Goal: Task Accomplishment & Management: Use online tool/utility

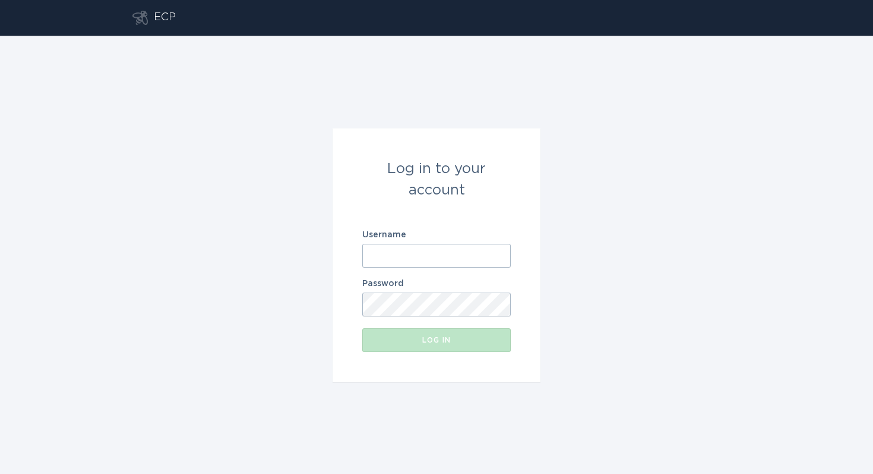
click at [425, 244] on input "Username" at bounding box center [436, 256] width 149 height 24
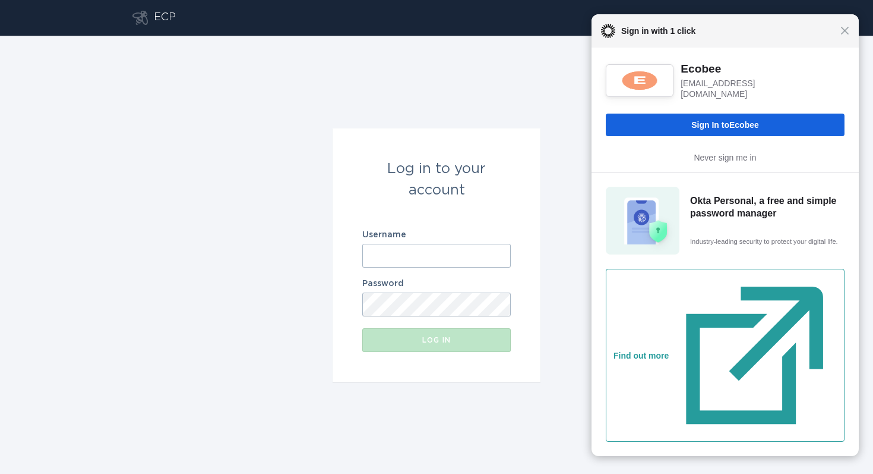
click at [404, 253] on input "Username" at bounding box center [436, 256] width 149 height 24
click at [844, 33] on span "Close" at bounding box center [845, 30] width 9 height 9
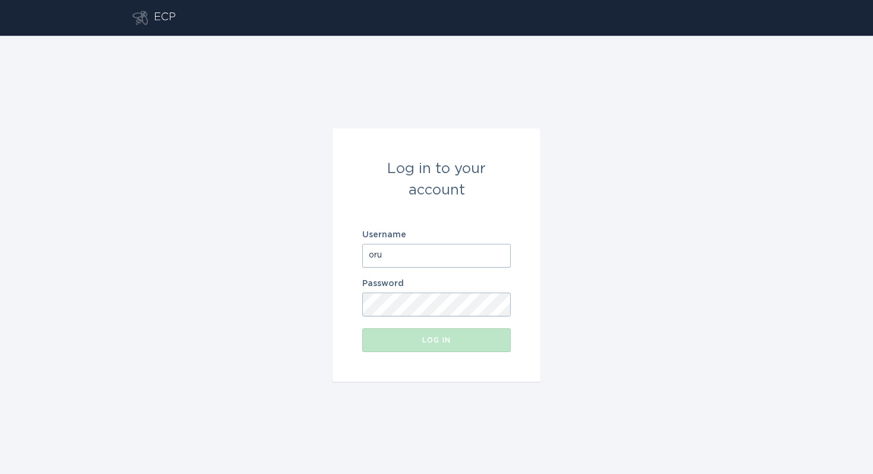
click at [405, 258] on input "oru" at bounding box center [436, 256] width 149 height 24
type input "oru@energyhub.com"
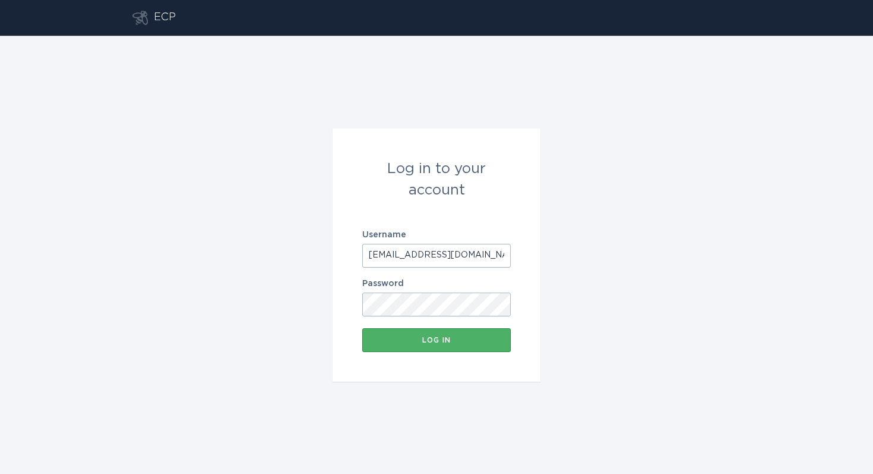
click at [436, 335] on button "Log in" at bounding box center [436, 340] width 149 height 24
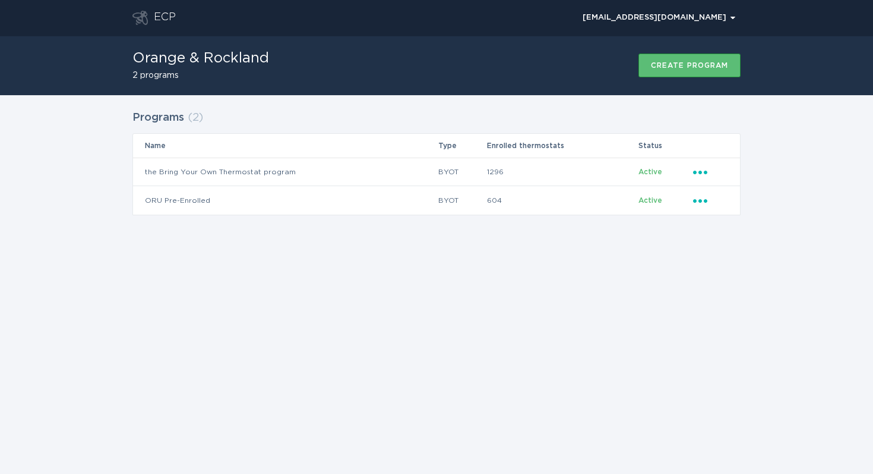
click at [474, 113] on div "Programs ( 2 ) Name Type Enrolled thermostats Status the Bring Your Own Thermos…" at bounding box center [437, 161] width 608 height 108
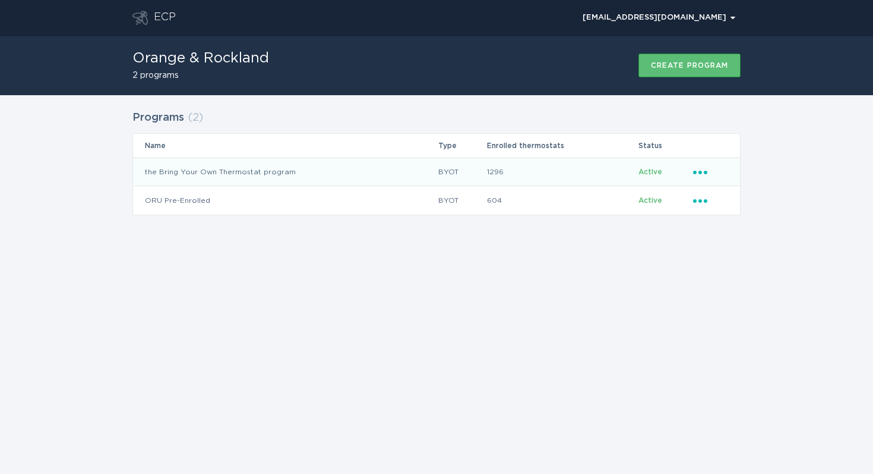
click at [698, 171] on icon "Ellipsis" at bounding box center [701, 170] width 17 height 10
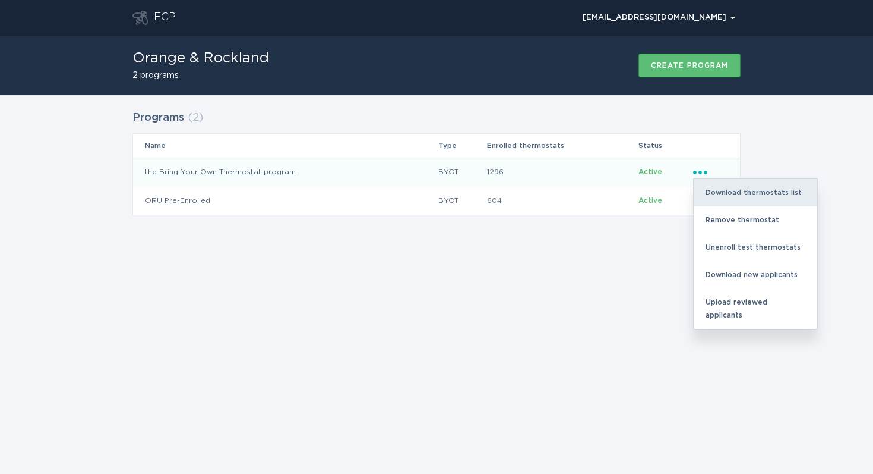
click at [721, 191] on div "Download thermostats list" at bounding box center [756, 192] width 124 height 27
click at [722, 194] on div "Download thermostats list" at bounding box center [756, 192] width 124 height 27
